Goal: Transaction & Acquisition: Subscribe to service/newsletter

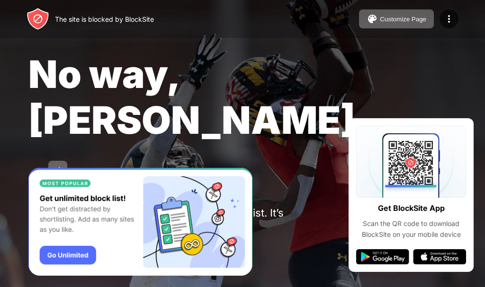
click at [134, 247] on div "Password Protection" at bounding box center [111, 251] width 66 height 8
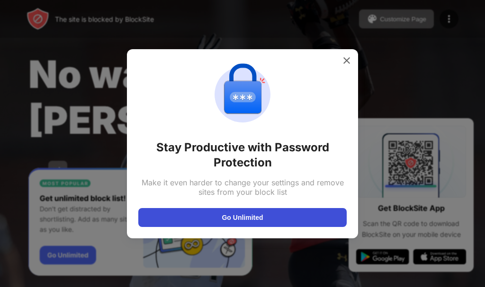
click at [291, 216] on button "Go Unlimited" at bounding box center [242, 217] width 208 height 19
